Goal: Information Seeking & Learning: Find specific fact

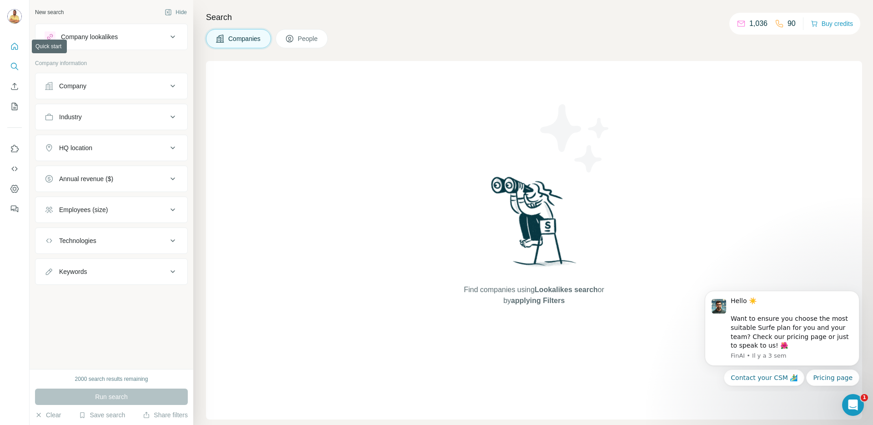
click at [16, 45] on icon "Quick start" at bounding box center [14, 46] width 7 height 7
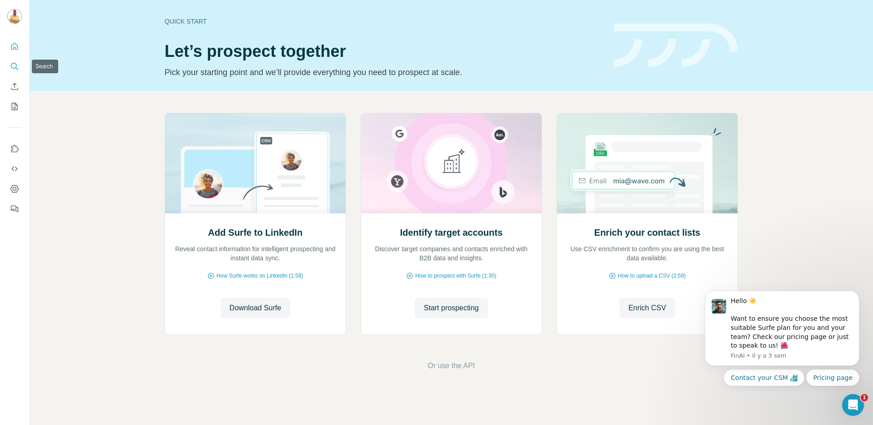
click at [15, 67] on icon "Search" at bounding box center [14, 66] width 9 height 9
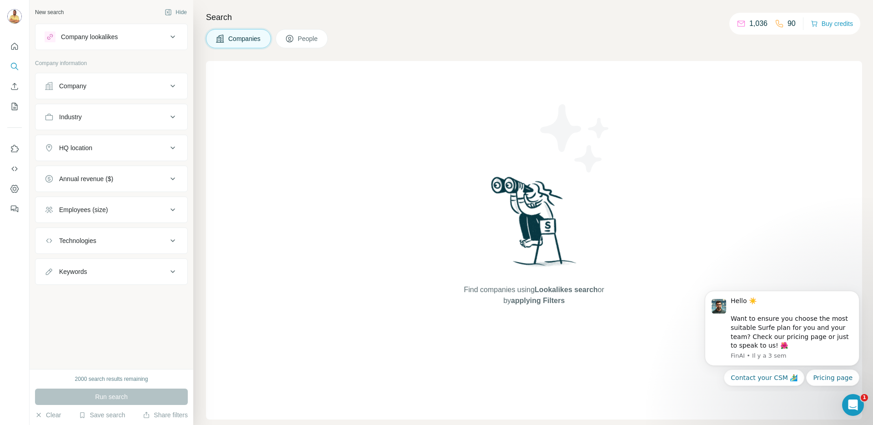
click at [308, 43] on button "People" at bounding box center [302, 38] width 53 height 19
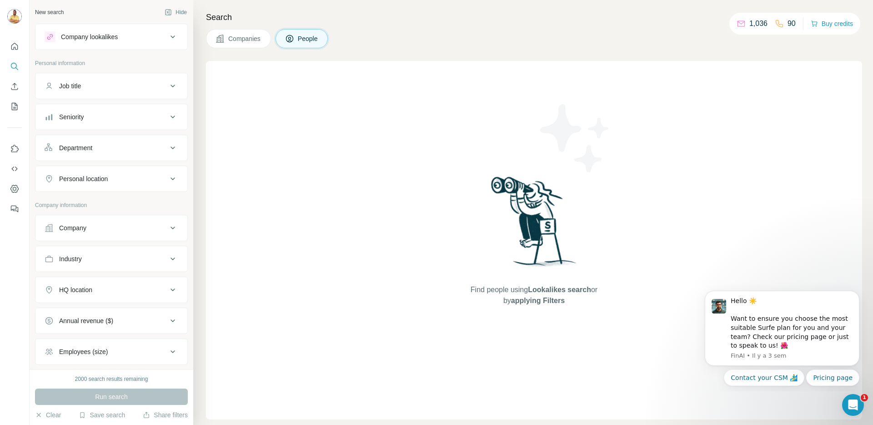
click at [96, 89] on div "Job title" at bounding box center [106, 85] width 123 height 9
click at [98, 114] on input "text" at bounding box center [103, 109] width 116 height 16
type input "******"
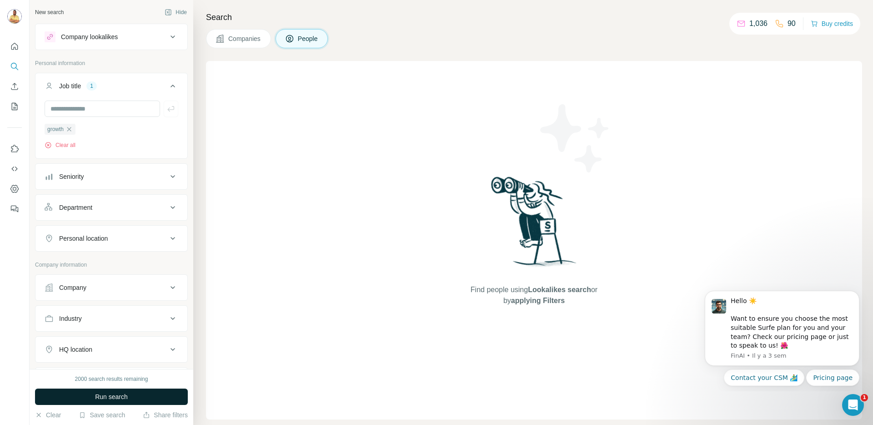
click at [108, 395] on span "Run search" at bounding box center [111, 396] width 33 height 9
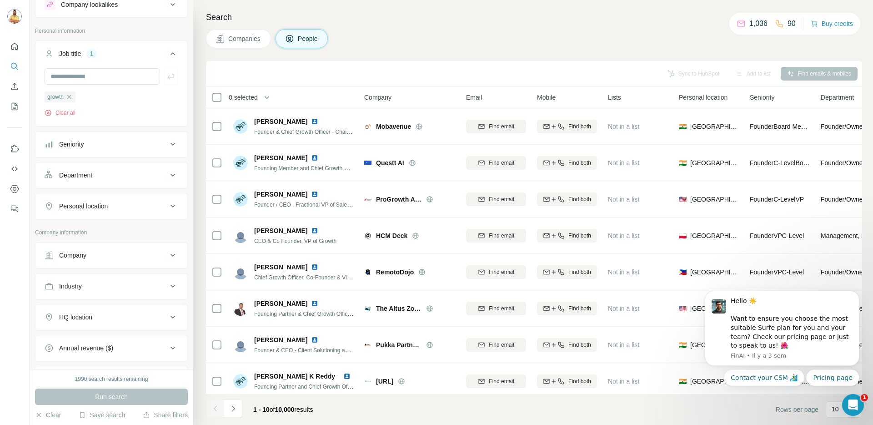
scroll to position [33, 0]
click at [98, 205] on div "Personal location" at bounding box center [83, 205] width 49 height 9
click at [87, 230] on input "text" at bounding box center [112, 228] width 134 height 16
type input "******"
drag, startPoint x: 114, startPoint y: 245, endPoint x: 131, endPoint y: 244, distance: 17.8
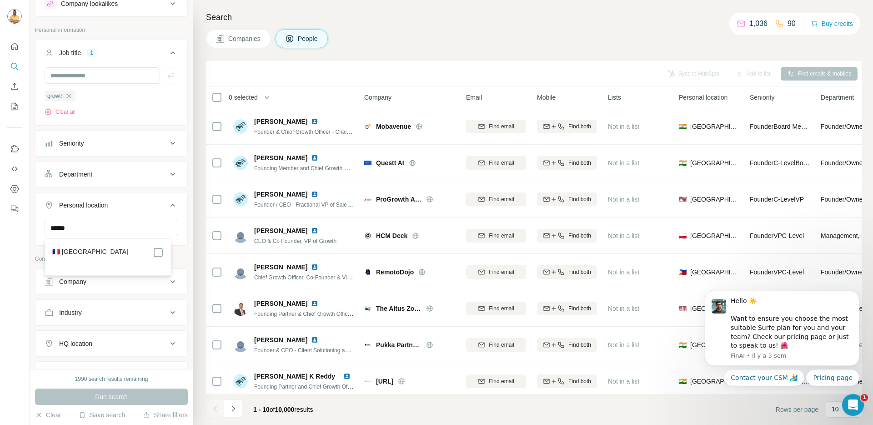
click at [117, 245] on div "🇫🇷 [GEOGRAPHIC_DATA]" at bounding box center [108, 257] width 122 height 33
click at [155, 257] on icon at bounding box center [158, 252] width 11 height 11
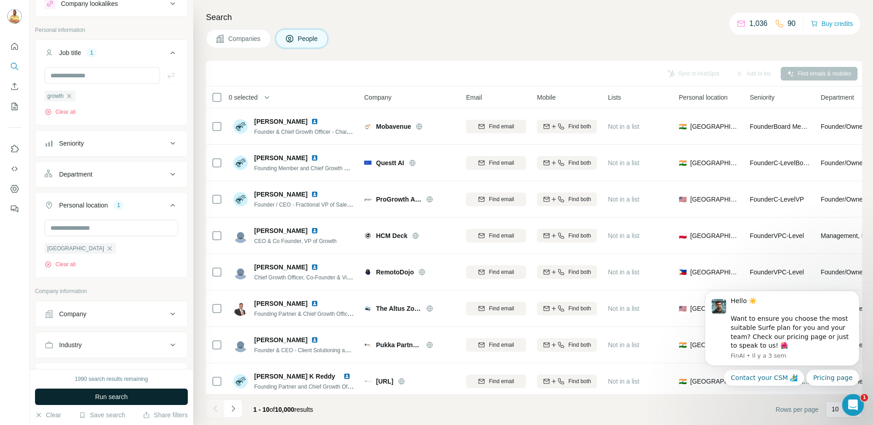
click at [103, 401] on span "Run search" at bounding box center [111, 396] width 33 height 9
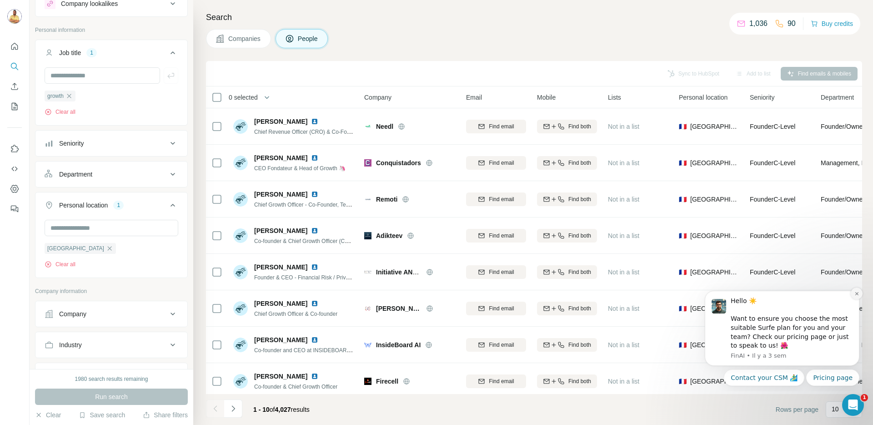
click at [857, 292] on icon "Dismiss notification" at bounding box center [857, 293] width 5 height 5
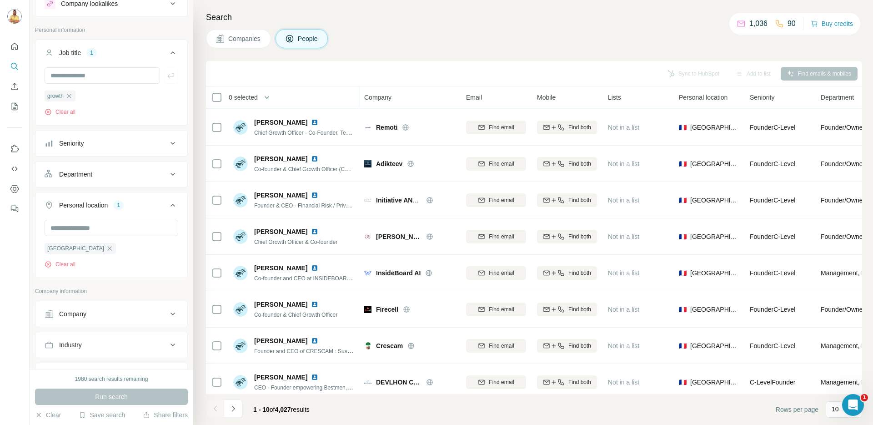
scroll to position [83, 0]
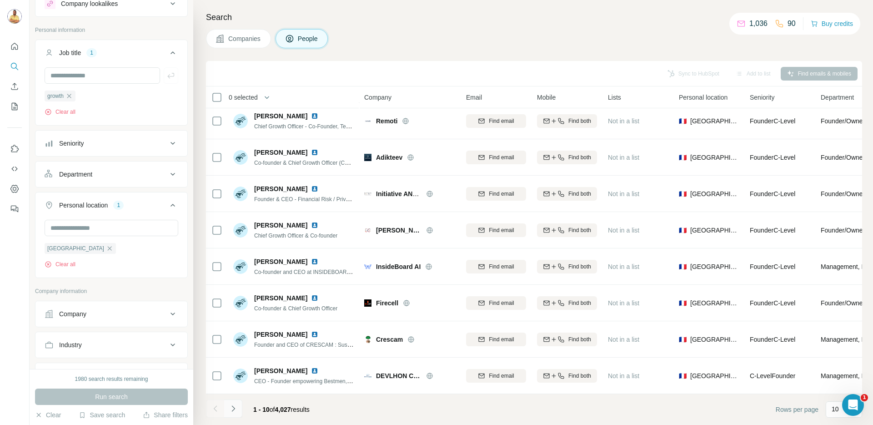
click at [237, 408] on icon "Navigate to next page" at bounding box center [233, 408] width 9 height 9
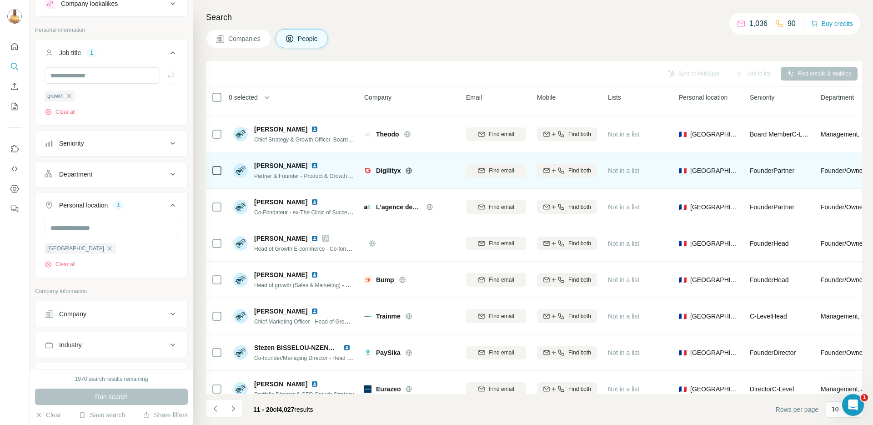
scroll to position [0, 0]
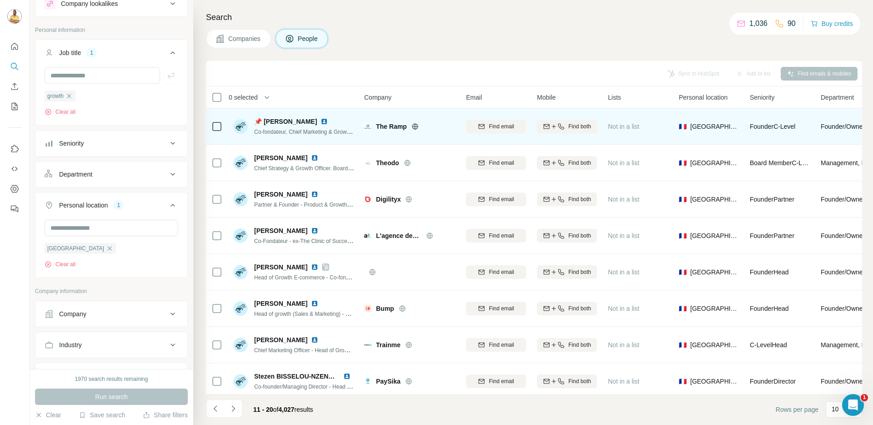
click at [417, 127] on icon at bounding box center [415, 126] width 7 height 7
